Goal: Task Accomplishment & Management: Manage account settings

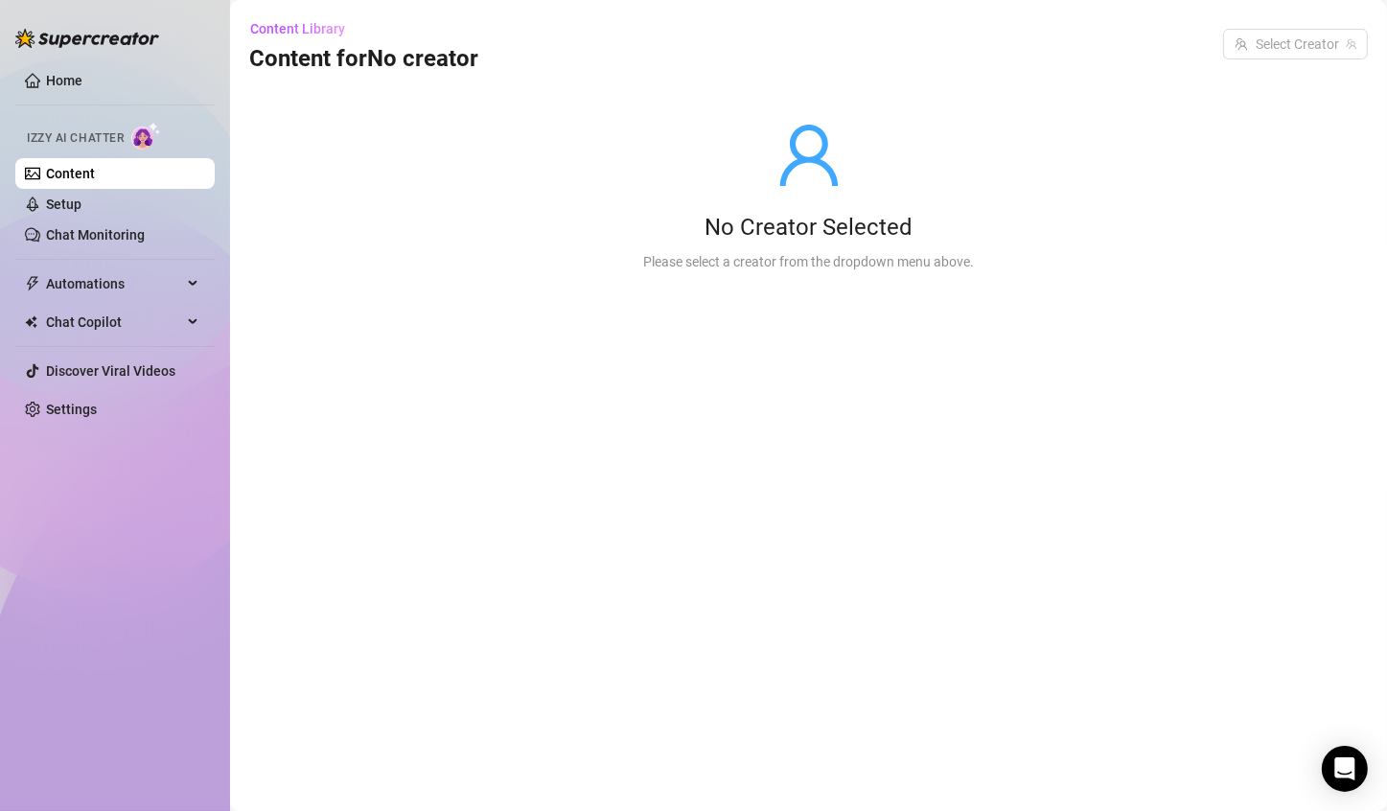
click at [81, 197] on link "Setup" at bounding box center [63, 203] width 35 height 15
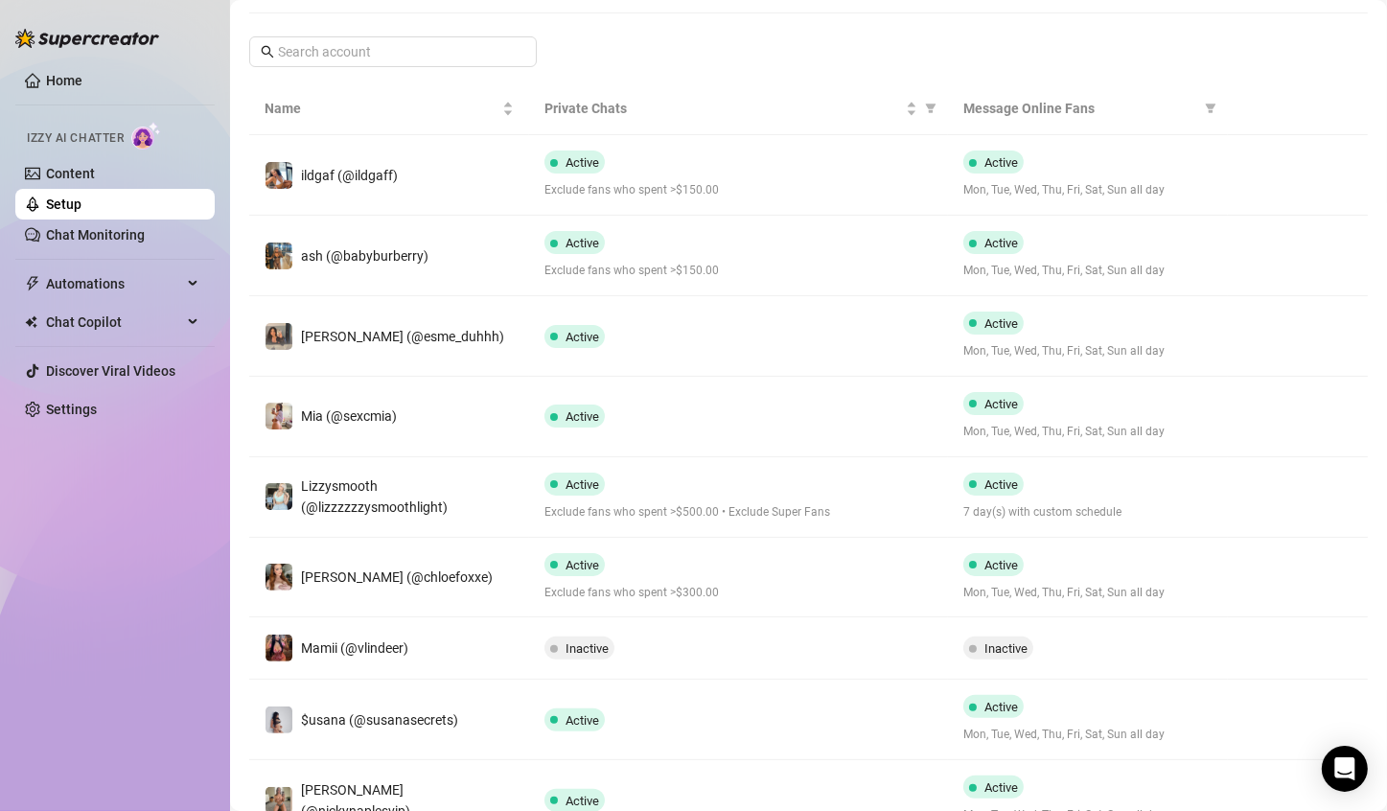
scroll to position [502, 0]
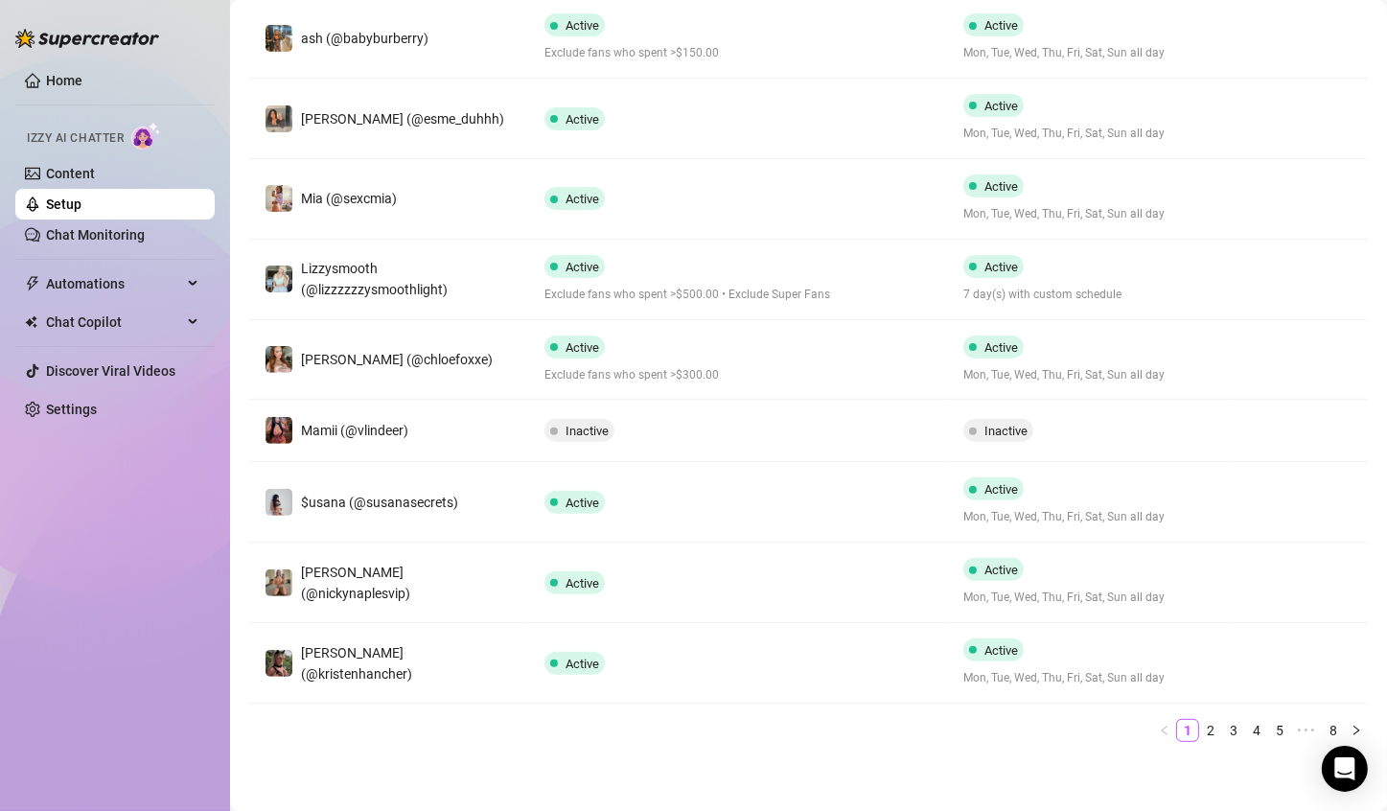
click at [908, 198] on div "Active" at bounding box center [738, 198] width 389 height 23
click at [884, 79] on main "Your AI Chat Assistant [PERSON_NAME] engages online fans, builds connections, f…" at bounding box center [808, 156] width 1157 height 1317
